Goal: Transaction & Acquisition: Subscribe to service/newsletter

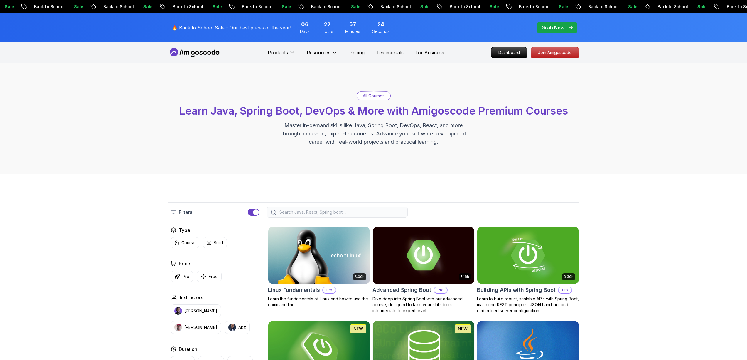
click at [555, 28] on p "Grab Now" at bounding box center [553, 27] width 23 height 7
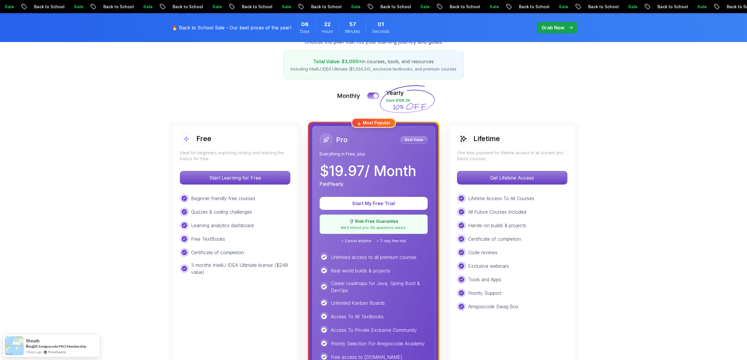
scroll to position [94, 0]
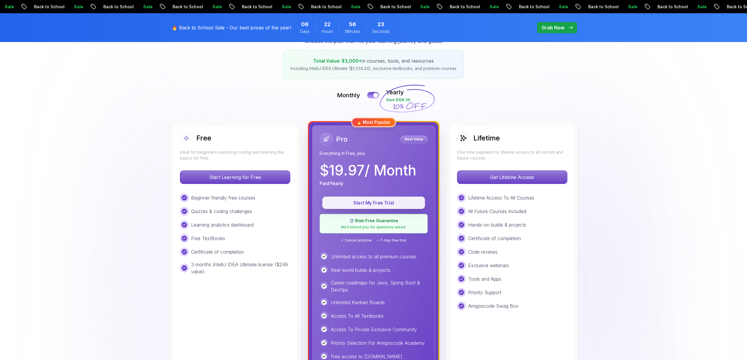
click at [379, 205] on p "Start My Free Trial" at bounding box center [373, 202] width 89 height 7
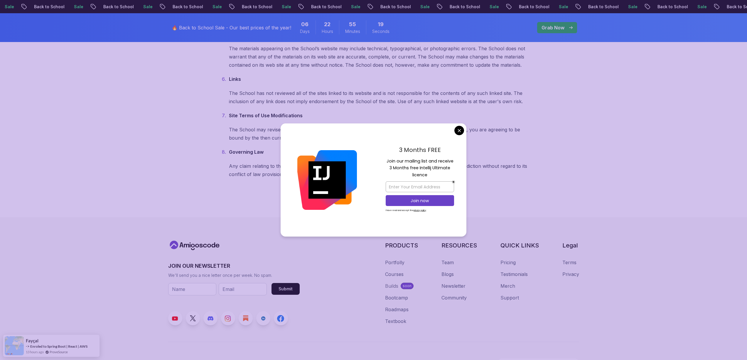
scroll to position [230, 0]
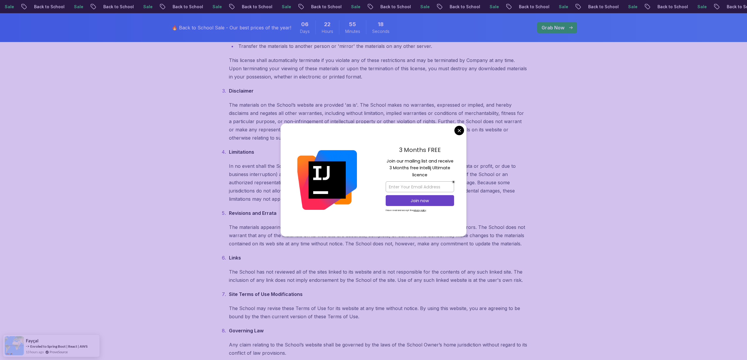
click at [459, 130] on body "Sale Back to School Sale Back to School Sale Back to School Sale Back to School…" at bounding box center [373, 169] width 747 height 799
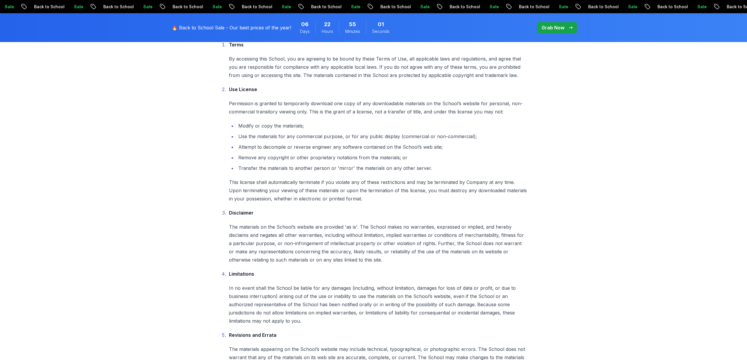
scroll to position [4, 0]
